Goal: Information Seeking & Learning: Learn about a topic

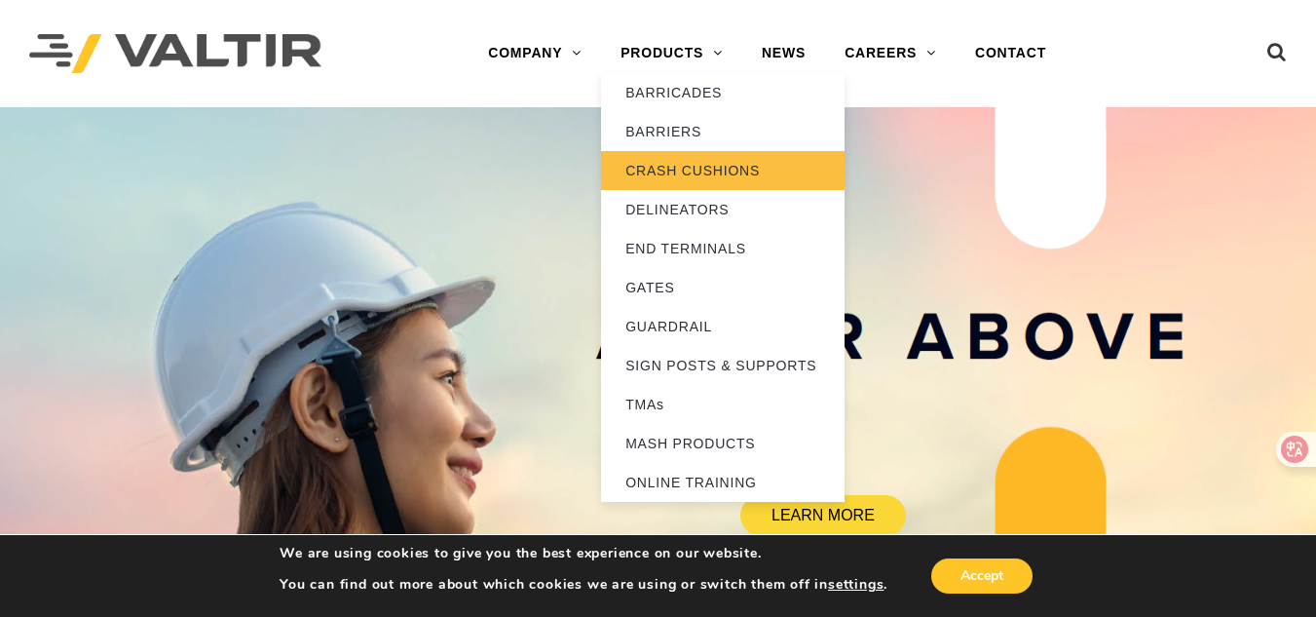
click at [684, 168] on link "CRASH CUSHIONS" at bounding box center [723, 170] width 244 height 39
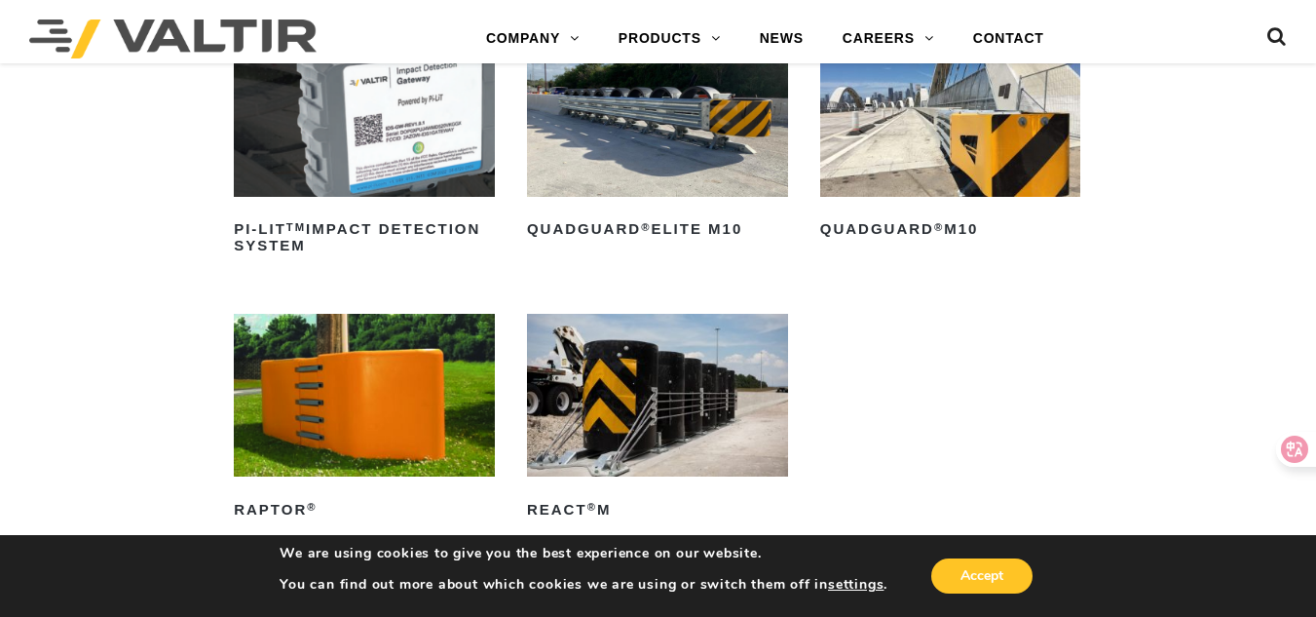
scroll to position [570, 0]
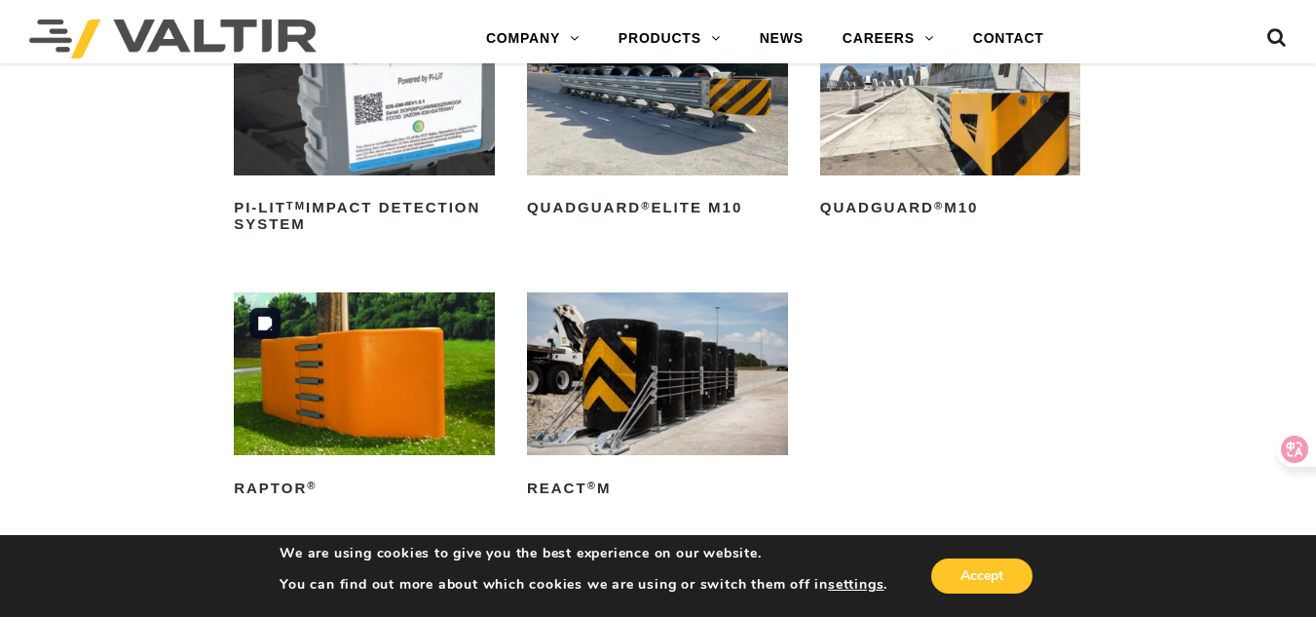
click at [320, 408] on img at bounding box center [364, 373] width 261 height 163
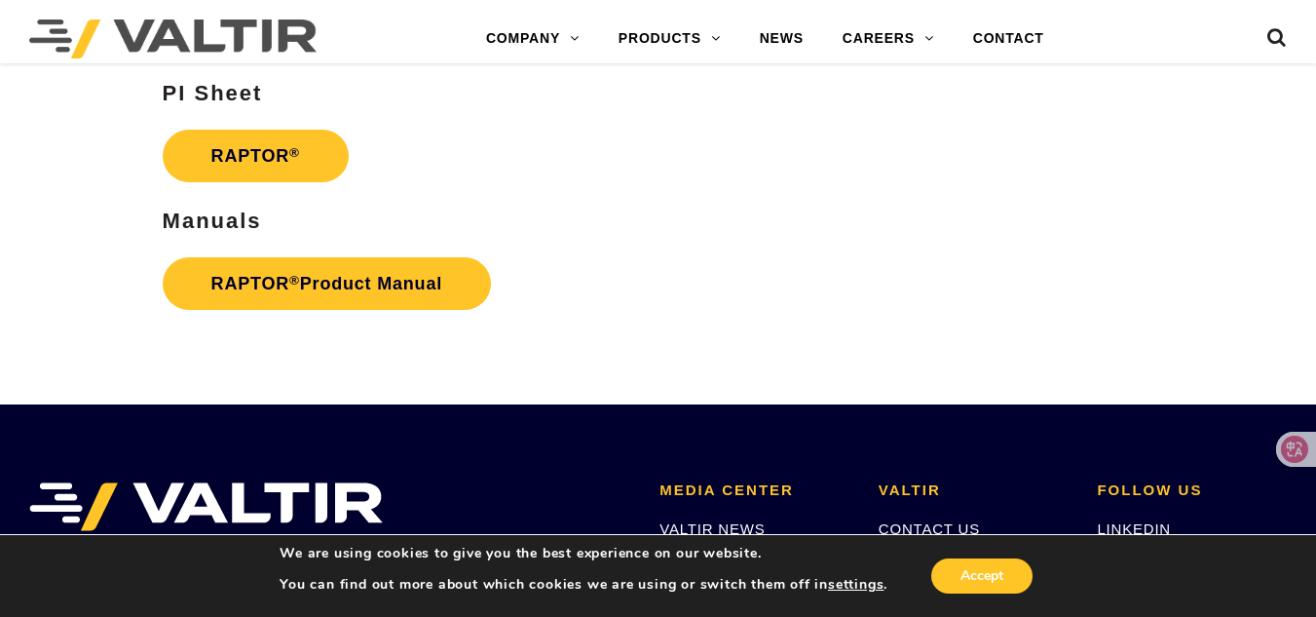
scroll to position [3055, 0]
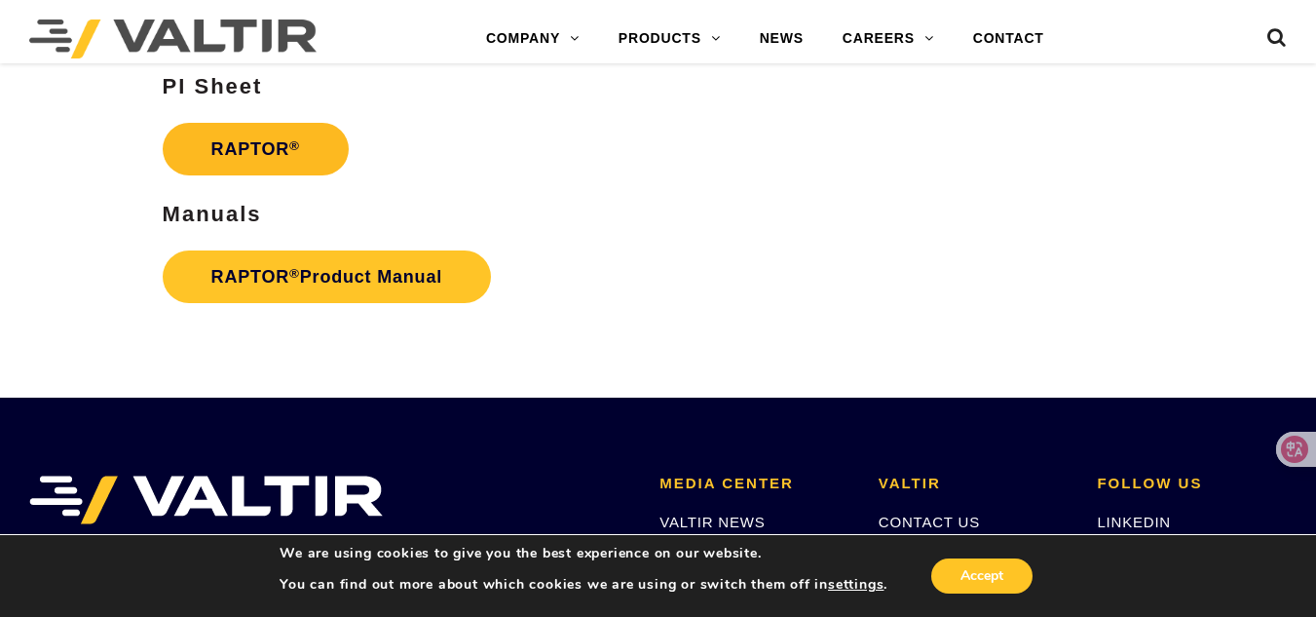
click at [245, 162] on link "RAPTOR ®" at bounding box center [256, 149] width 186 height 53
